Goal: Information Seeking & Learning: Learn about a topic

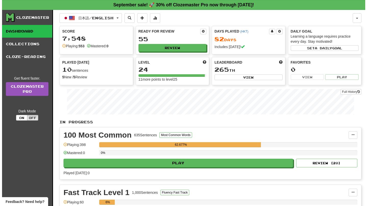
scroll to position [150, 0]
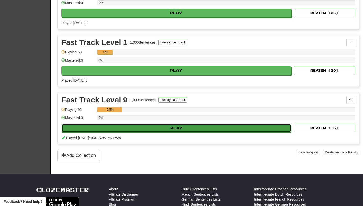
click at [247, 132] on button "Play" at bounding box center [176, 128] width 229 height 9
select select "**"
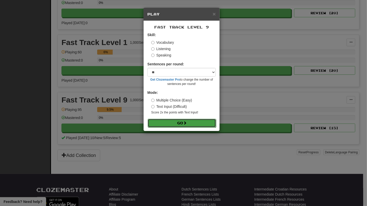
click at [204, 127] on button "Go" at bounding box center [182, 123] width 68 height 9
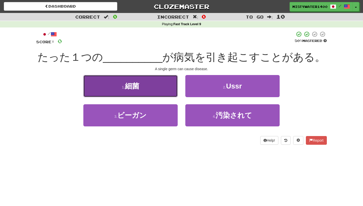
click at [152, 89] on button "1 . 細菌" at bounding box center [130, 86] width 94 height 22
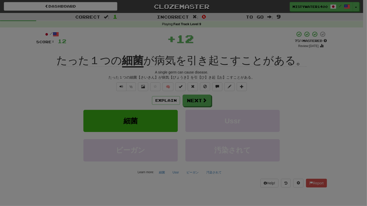
click at [0, 0] on div "× Leveled Up! / Level: 25 +1 Tell the world! Share Tweet Post Close" at bounding box center [0, 0] width 0 height 0
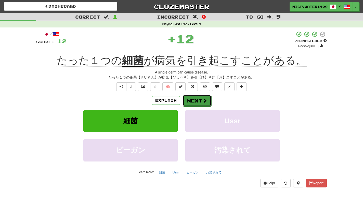
click at [204, 101] on span at bounding box center [204, 100] width 5 height 5
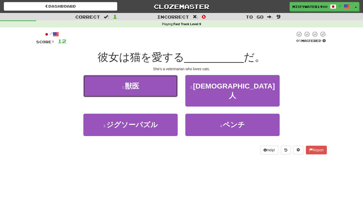
drag, startPoint x: 168, startPoint y: 94, endPoint x: 171, endPoint y: 93, distance: 3.0
click at [168, 94] on button "1 . 獣医" at bounding box center [130, 86] width 94 height 22
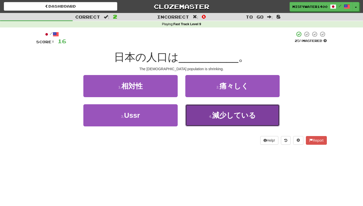
click at [237, 113] on span "減少している" at bounding box center [234, 116] width 44 height 8
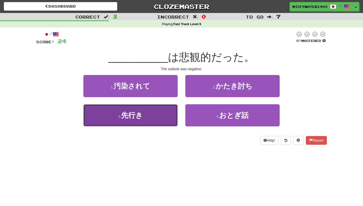
click at [165, 112] on button "3 . 先行き" at bounding box center [130, 115] width 94 height 22
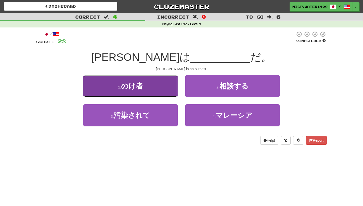
click at [170, 93] on button "1 . のけ者" at bounding box center [130, 86] width 94 height 22
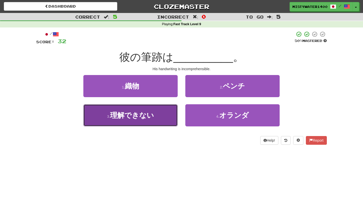
click at [158, 119] on button "3 . 理解できない" at bounding box center [130, 115] width 94 height 22
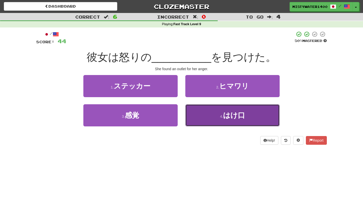
click at [201, 115] on button "4 . はけ口" at bounding box center [232, 115] width 94 height 22
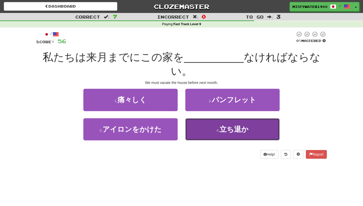
click at [204, 134] on button "4 . 立ち退か" at bounding box center [232, 129] width 94 height 22
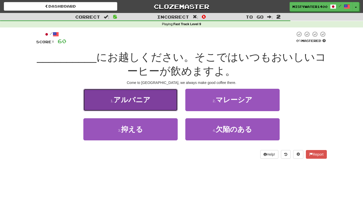
click at [144, 99] on span "アルバニア" at bounding box center [131, 100] width 37 height 8
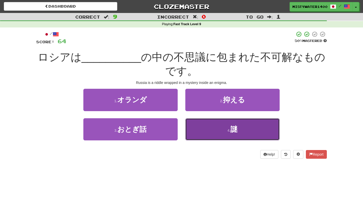
click at [202, 131] on button "4 . 謎" at bounding box center [232, 129] width 94 height 22
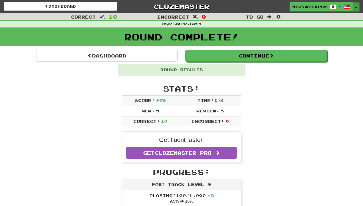
click at [359, 7] on button "Toggle Dropdown" at bounding box center [356, 6] width 7 height 9
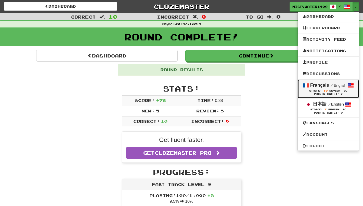
click at [318, 96] on div "Points Today: 0" at bounding box center [328, 94] width 51 height 3
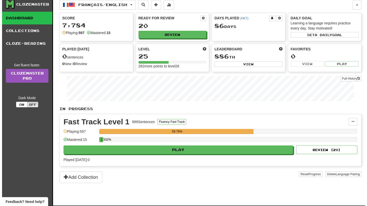
scroll to position [14, 0]
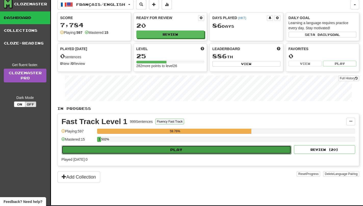
click at [266, 150] on button "Play" at bounding box center [176, 150] width 229 height 9
select select "**"
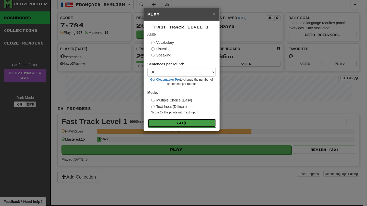
click at [188, 128] on button "Go" at bounding box center [182, 123] width 68 height 9
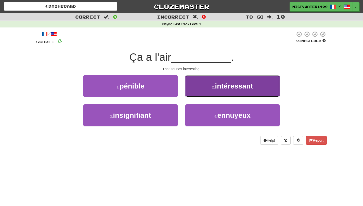
click at [216, 92] on button "2 . intéressant" at bounding box center [232, 86] width 94 height 22
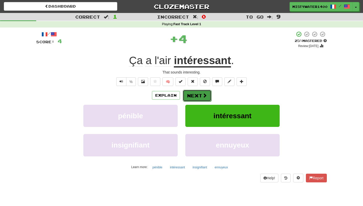
click at [203, 94] on span at bounding box center [204, 95] width 5 height 5
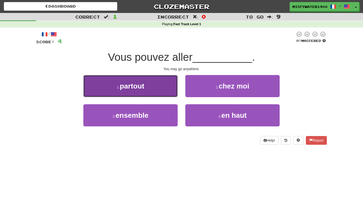
click at [160, 90] on button "1 . partout" at bounding box center [130, 86] width 94 height 22
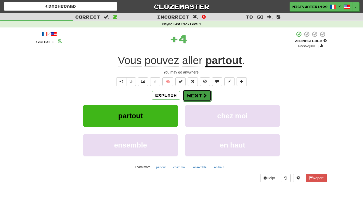
click at [202, 98] on span at bounding box center [204, 95] width 5 height 5
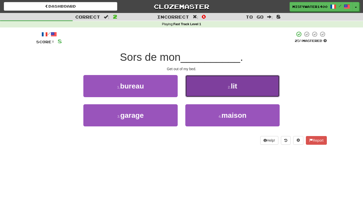
click at [207, 85] on button "2 . lit" at bounding box center [232, 86] width 94 height 22
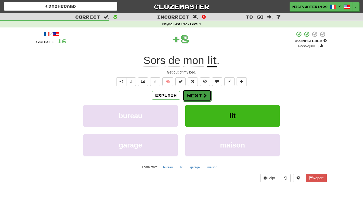
click at [205, 92] on button "Next" at bounding box center [197, 96] width 29 height 12
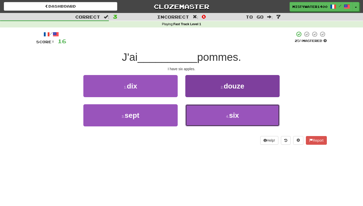
click at [189, 115] on button "4 . six" at bounding box center [232, 115] width 94 height 22
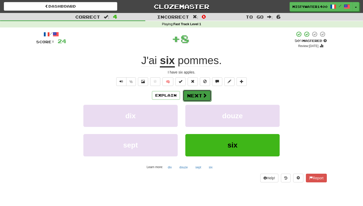
click at [200, 97] on button "Next" at bounding box center [197, 96] width 29 height 12
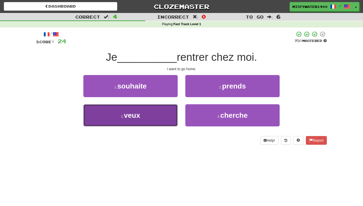
click at [160, 117] on button "3 . veux" at bounding box center [130, 115] width 94 height 22
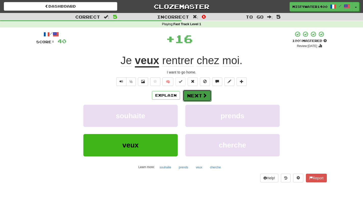
click at [205, 96] on span at bounding box center [204, 95] width 5 height 5
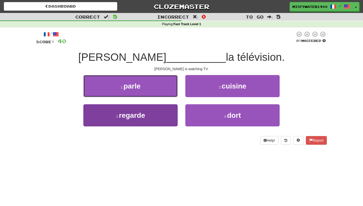
drag, startPoint x: 154, startPoint y: 92, endPoint x: 171, endPoint y: 121, distance: 34.0
click at [171, 121] on div "1 . parle 2 . cuisine 3 . regarde 4 . dort" at bounding box center [181, 104] width 298 height 59
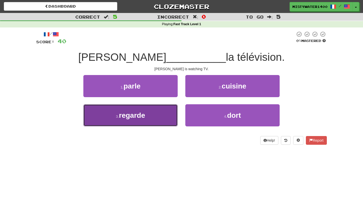
click at [171, 121] on button "3 . regarde" at bounding box center [130, 115] width 94 height 22
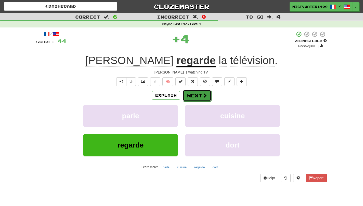
click at [195, 98] on button "Next" at bounding box center [197, 96] width 29 height 12
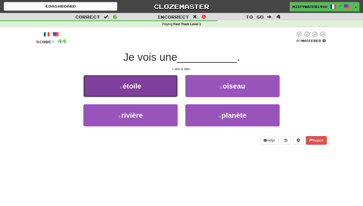
click at [153, 94] on button "1 . étoile" at bounding box center [130, 86] width 94 height 22
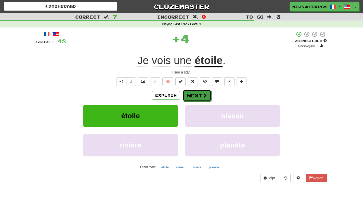
click at [195, 98] on button "Next" at bounding box center [197, 96] width 29 height 12
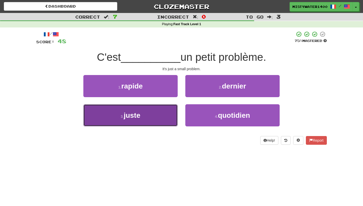
click at [157, 113] on button "3 . juste" at bounding box center [130, 115] width 94 height 22
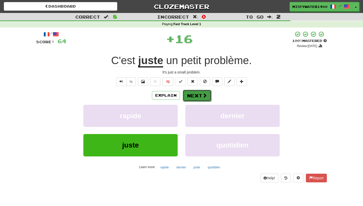
click at [202, 100] on button "Next" at bounding box center [197, 96] width 29 height 12
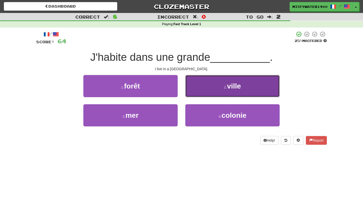
click at [195, 91] on button "2 . ville" at bounding box center [232, 86] width 94 height 22
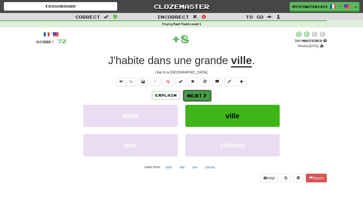
click at [195, 93] on button "Next" at bounding box center [197, 96] width 29 height 12
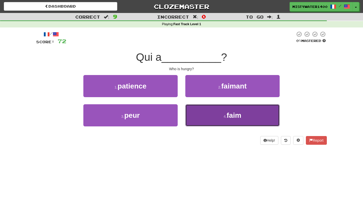
click at [207, 114] on button "4 . faim" at bounding box center [232, 115] width 94 height 22
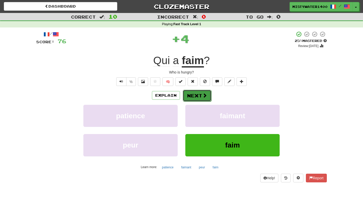
click at [199, 93] on button "Next" at bounding box center [197, 96] width 29 height 12
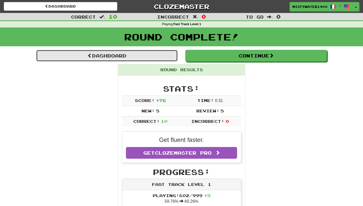
click at [159, 50] on link "Dashboard" at bounding box center [106, 56] width 141 height 12
